Goal: Information Seeking & Learning: Learn about a topic

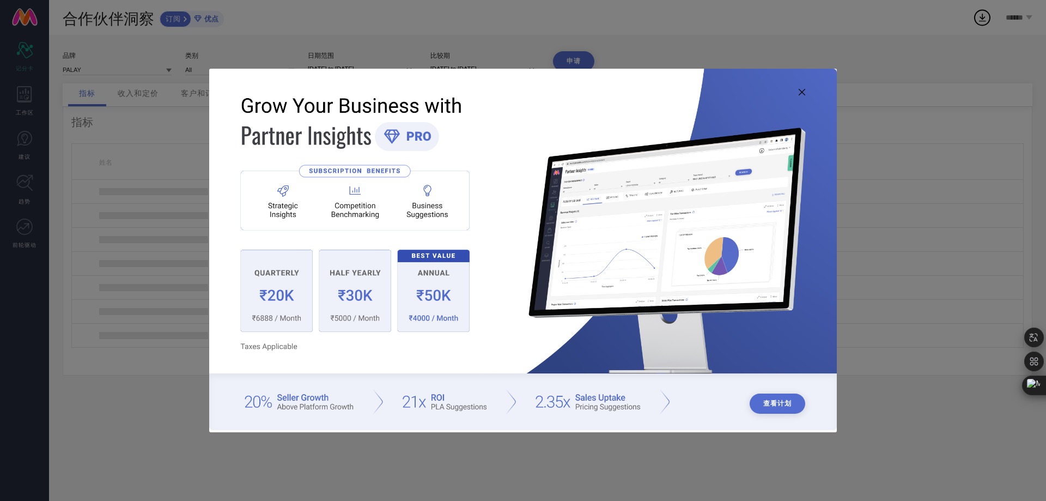
click at [799, 91] on icon at bounding box center [802, 92] width 7 height 7
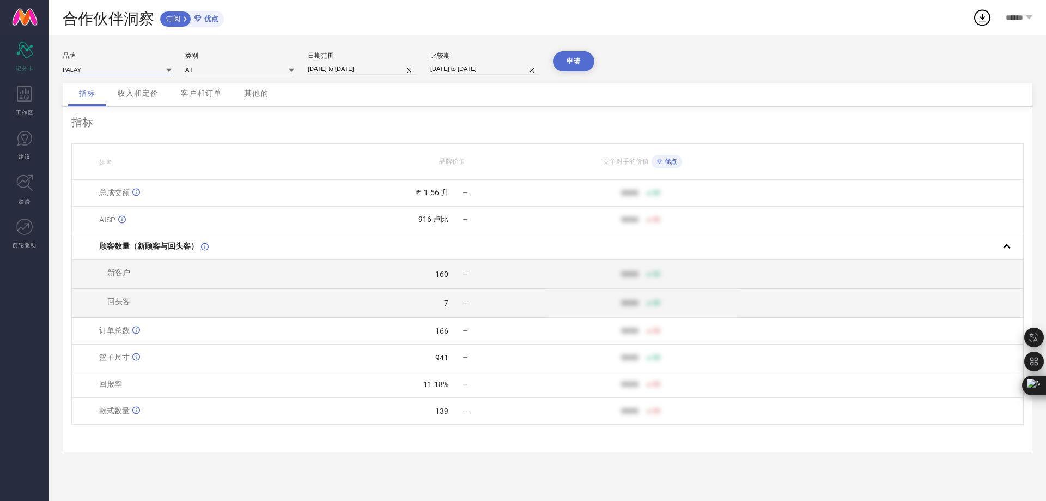
click at [125, 69] on input at bounding box center [117, 69] width 109 height 11
click at [221, 69] on input at bounding box center [239, 69] width 109 height 11
click at [368, 70] on input "[DATE] to [DATE]" at bounding box center [362, 68] width 109 height 11
select select "6"
select select "2025"
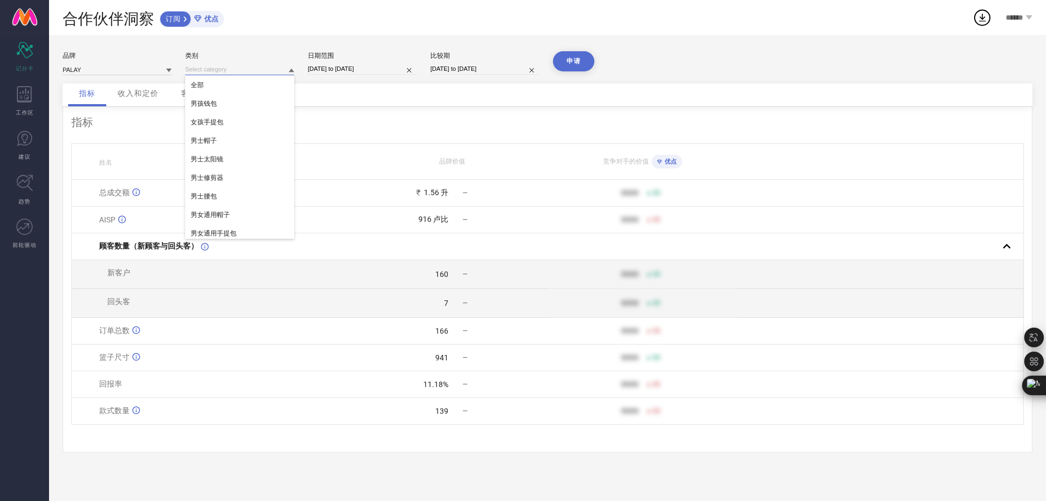
select select "7"
select select "2025"
click at [216, 45] on div "品牌 PALAY 类别 All 日期范围 [DATE] to [DATE] 比较期 [DATE] to [DATE] 申请 指标 收入和定价 客户和订单 其他…" at bounding box center [547, 268] width 997 height 466
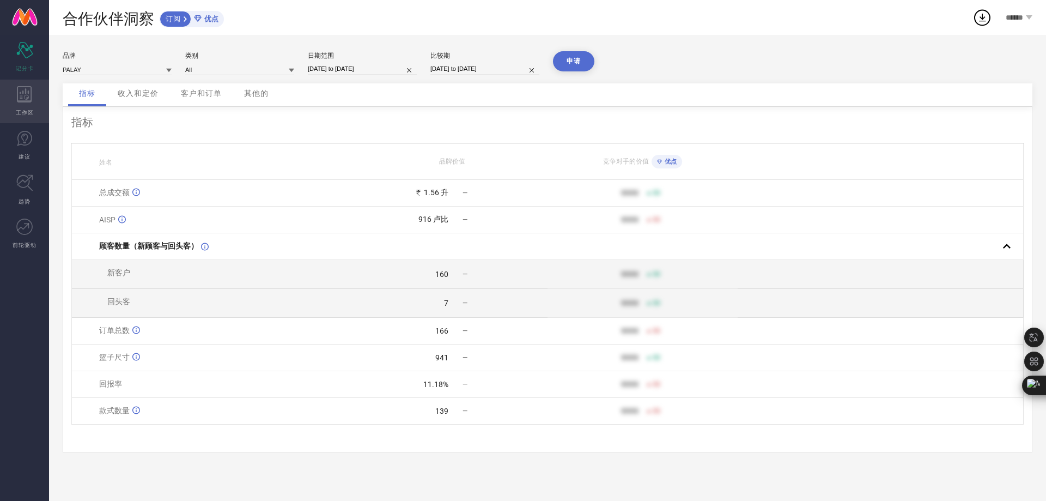
click at [25, 102] on div "工作区" at bounding box center [24, 102] width 49 height 44
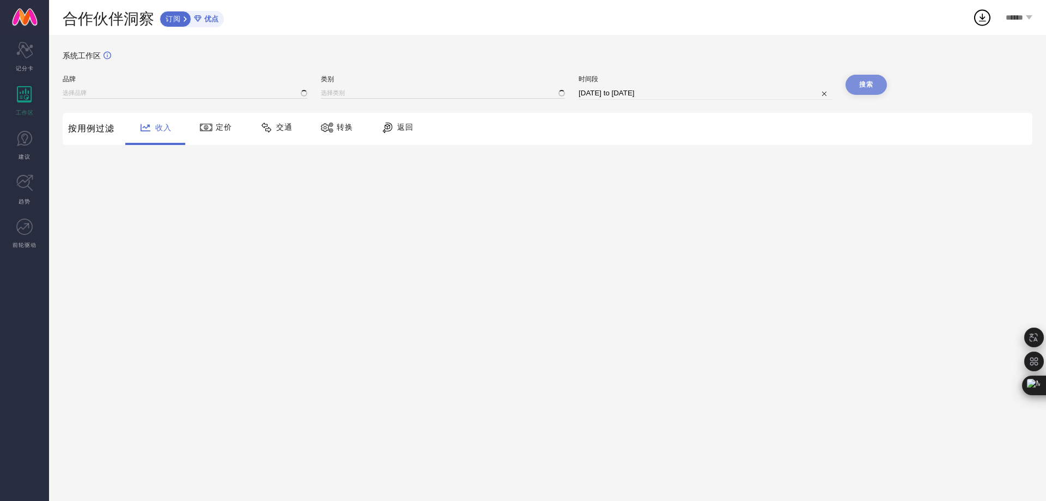
type input "PALAY"
type input "All"
click at [136, 92] on input at bounding box center [185, 92] width 245 height 11
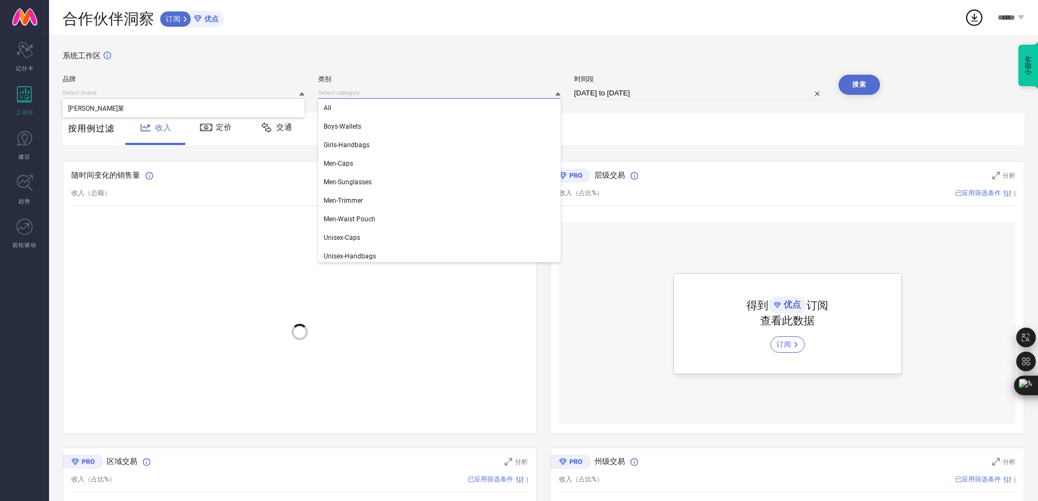
click at [427, 94] on input at bounding box center [439, 92] width 242 height 11
click at [200, 67] on div "系统工作区" at bounding box center [544, 62] width 962 height 23
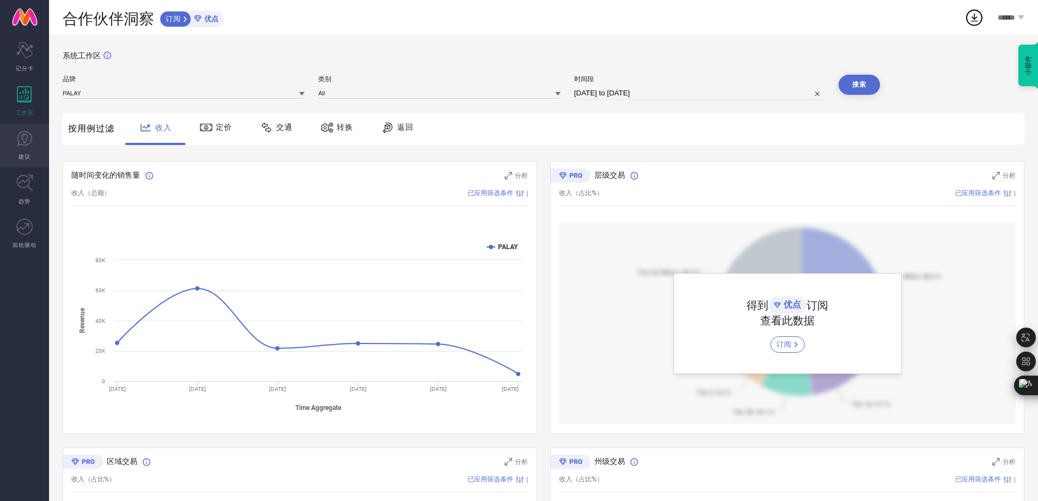
click at [29, 137] on icon at bounding box center [24, 138] width 16 height 16
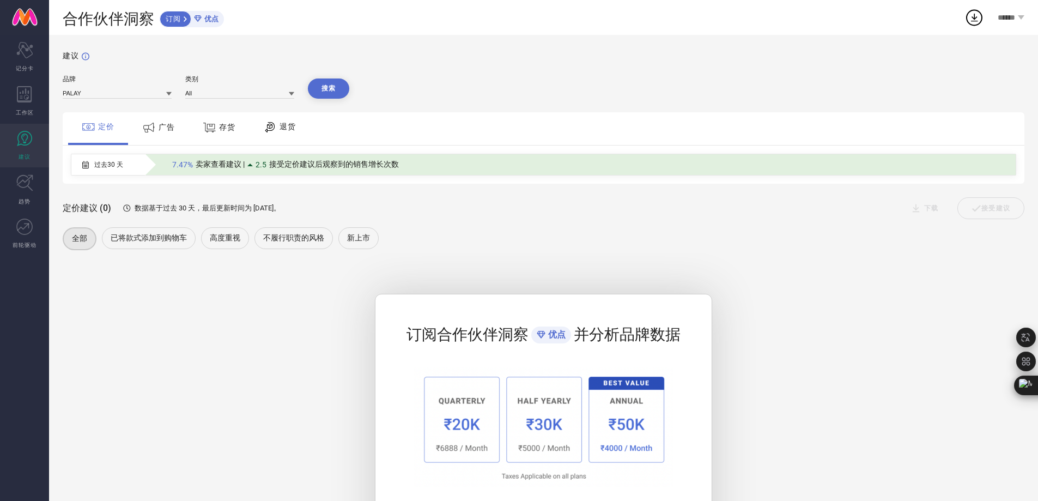
click at [171, 131] on font "广告" at bounding box center [167, 127] width 16 height 9
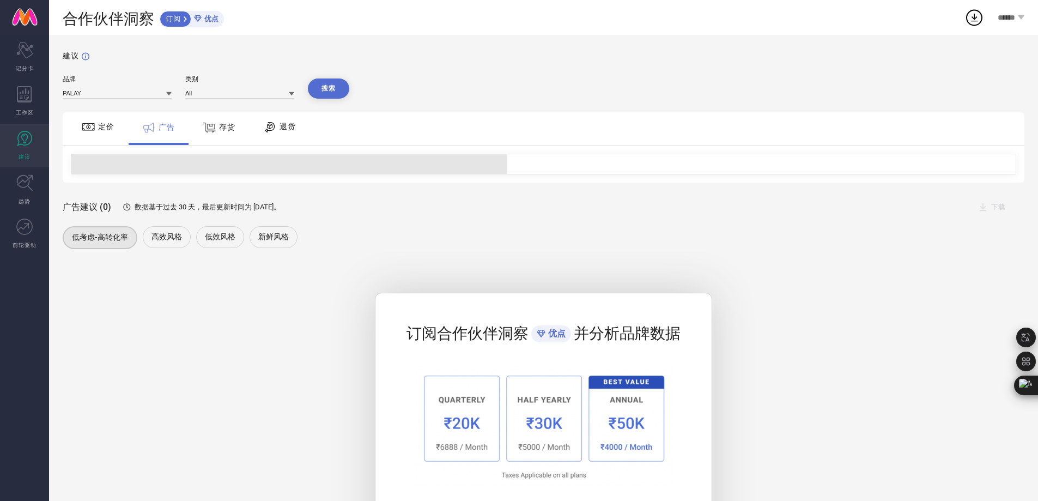
click at [219, 133] on div at bounding box center [211, 127] width 16 height 14
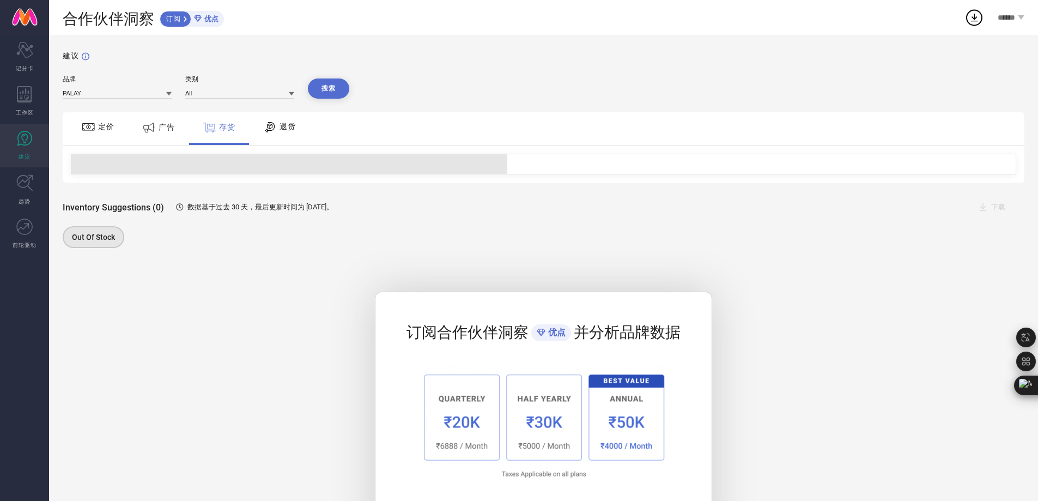
click at [263, 134] on div "退货" at bounding box center [280, 127] width 38 height 19
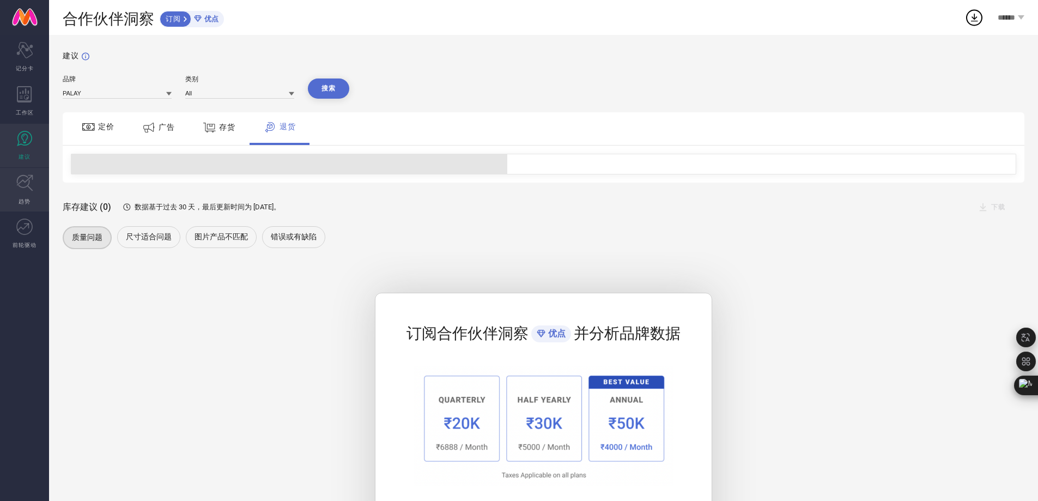
click at [26, 186] on icon at bounding box center [24, 182] width 17 height 17
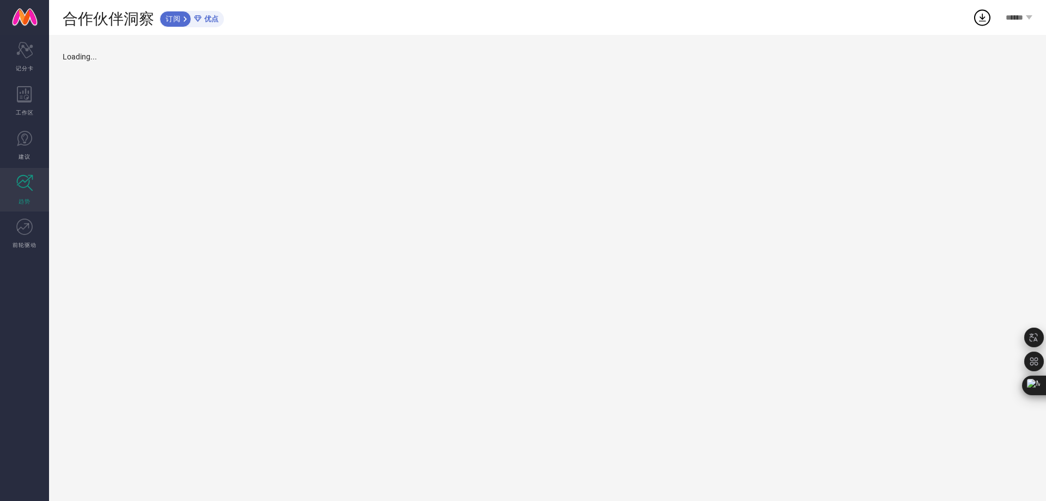
click at [118, 90] on div "趋势 业务部门 Jewellery 品牌 PALAY 类别 All 日期范围 [DATE] to [DATE] 搜索 关键词 Loading..." at bounding box center [547, 268] width 997 height 466
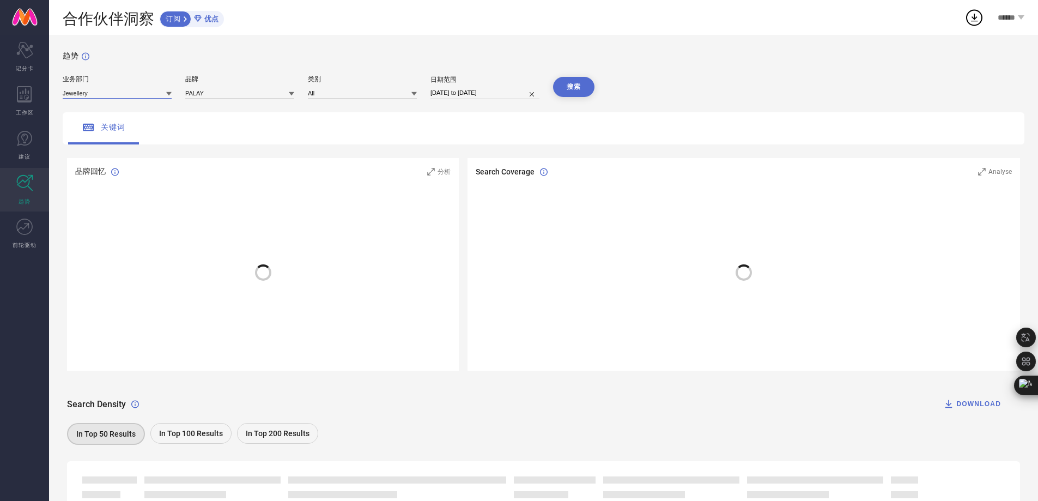
click at [124, 94] on input at bounding box center [117, 92] width 109 height 11
click at [132, 95] on input at bounding box center [117, 92] width 109 height 11
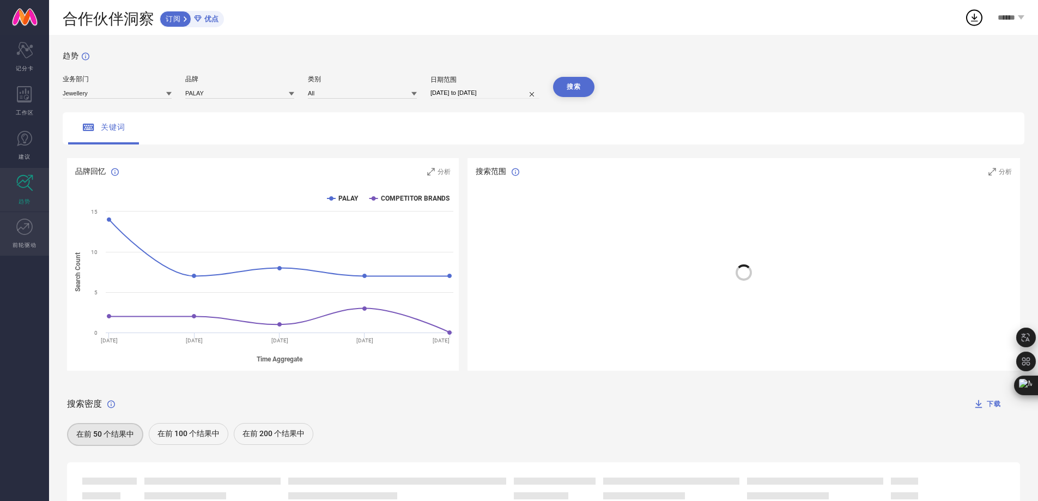
click at [22, 243] on font "前轮驱动" at bounding box center [25, 244] width 24 height 8
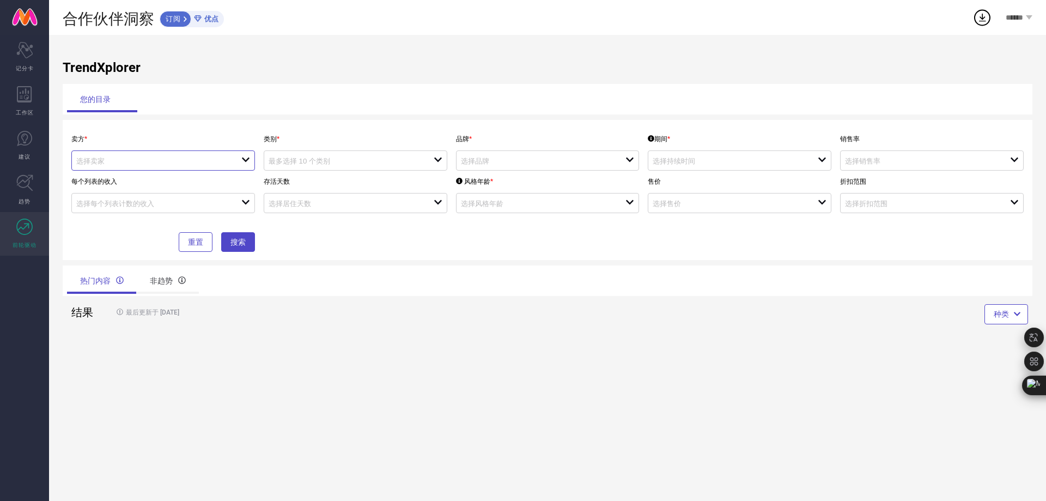
click at [195, 157] on input at bounding box center [150, 161] width 149 height 8
click at [245, 161] on icon "close" at bounding box center [245, 159] width 9 height 9
click at [550, 110] on div "您的目录" at bounding box center [547, 99] width 961 height 26
click at [179, 161] on input at bounding box center [150, 161] width 149 height 8
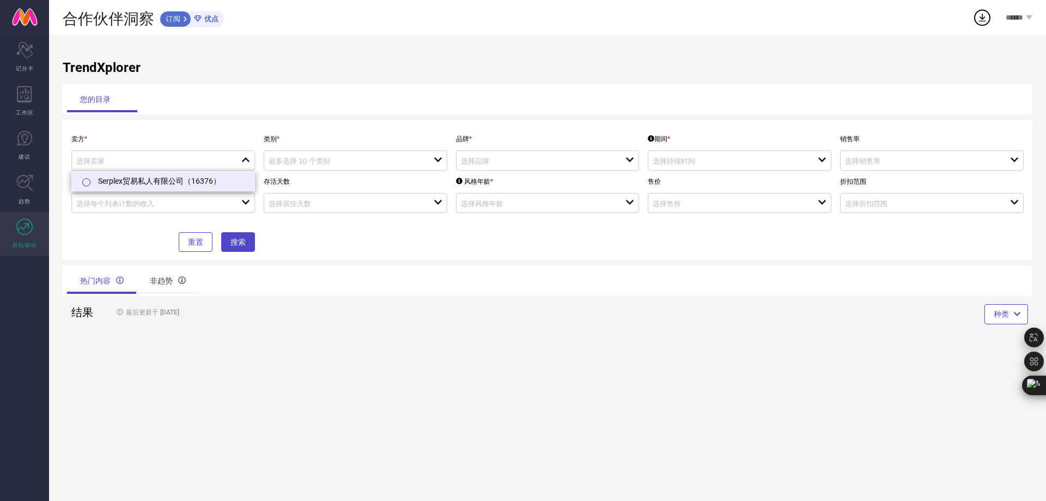
click at [150, 179] on font "Serplex贸易私人有限公司（16376）" at bounding box center [159, 181] width 123 height 9
type input "Serplex Trading Pvt Ltd ( 16376 )"
